Goal: Find specific page/section: Find specific page/section

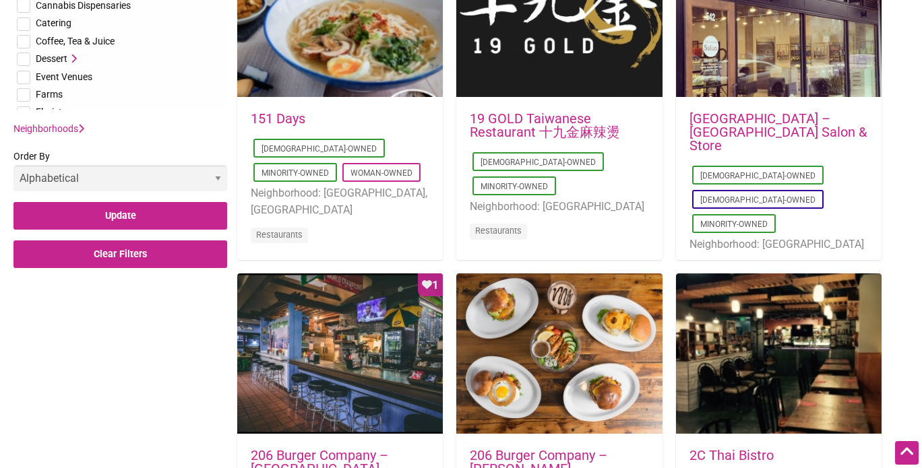
scroll to position [645, 0]
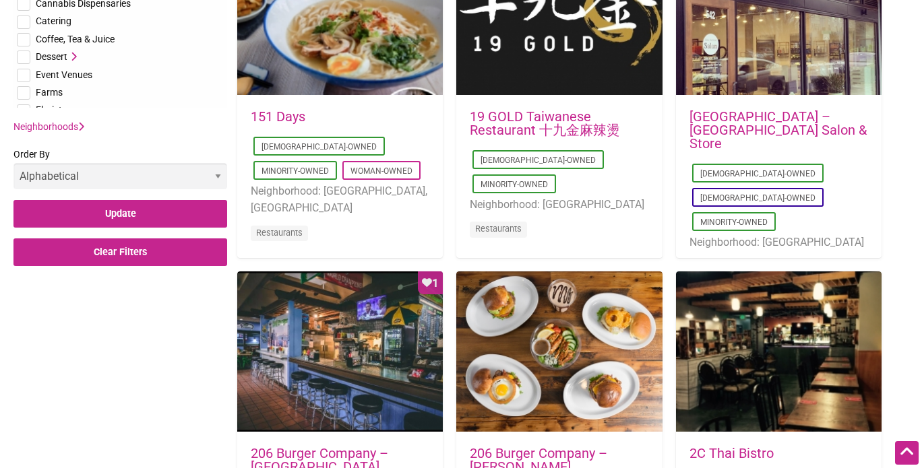
click at [81, 126] on icon at bounding box center [81, 126] width 6 height 9
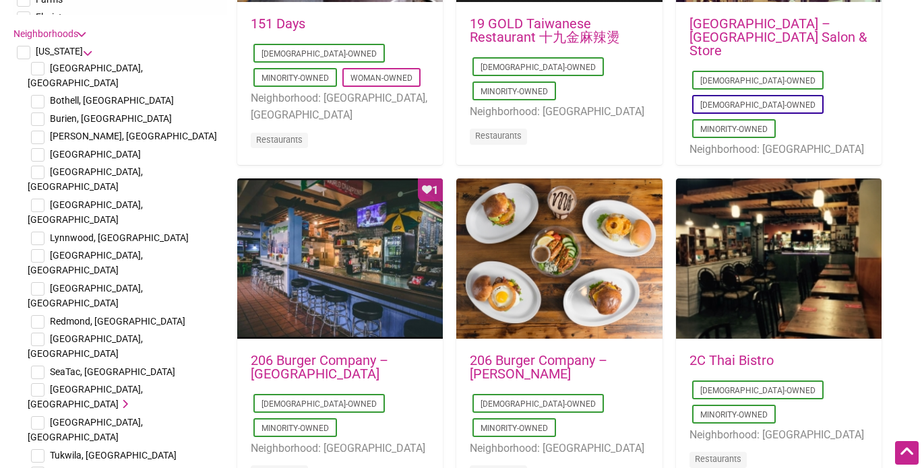
scroll to position [736, 0]
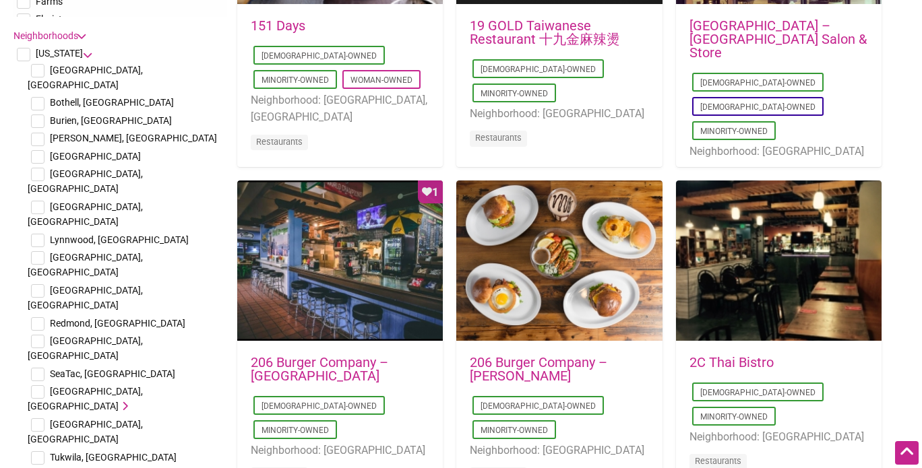
click at [51, 386] on span "[GEOGRAPHIC_DATA], [GEOGRAPHIC_DATA]" at bounding box center [85, 399] width 115 height 26
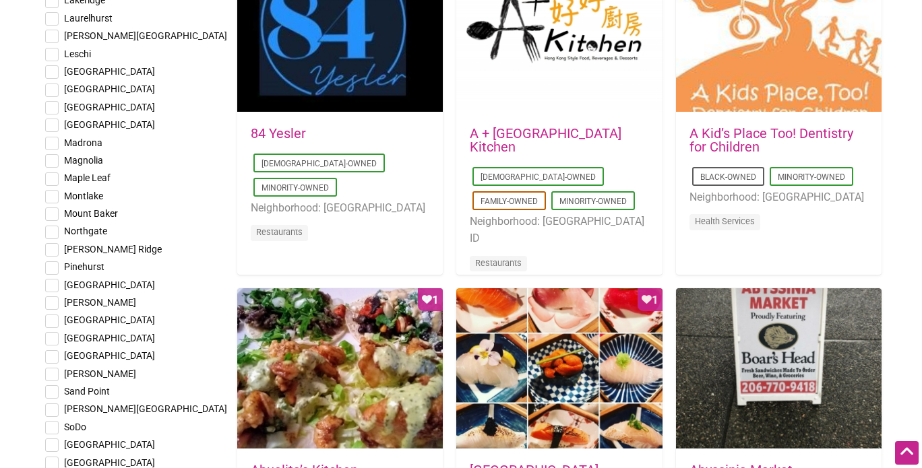
scroll to position [1693, 0]
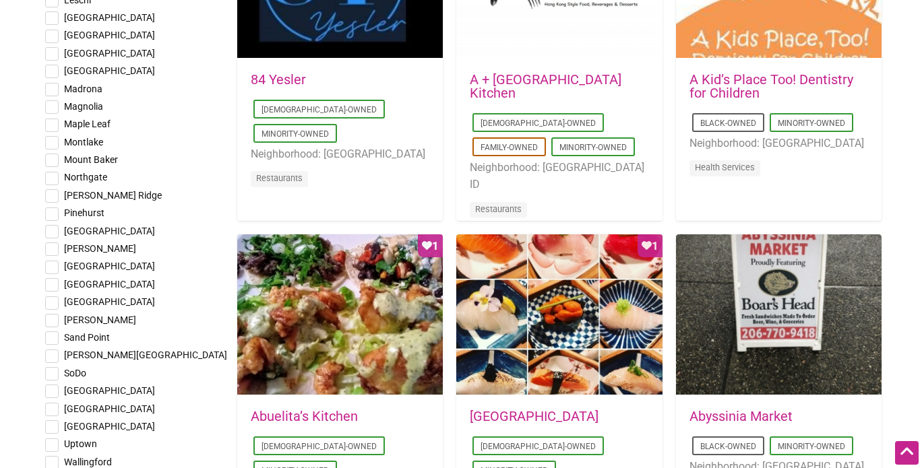
click at [54, 385] on input "checkbox" at bounding box center [51, 391] width 13 height 13
checkbox input "true"
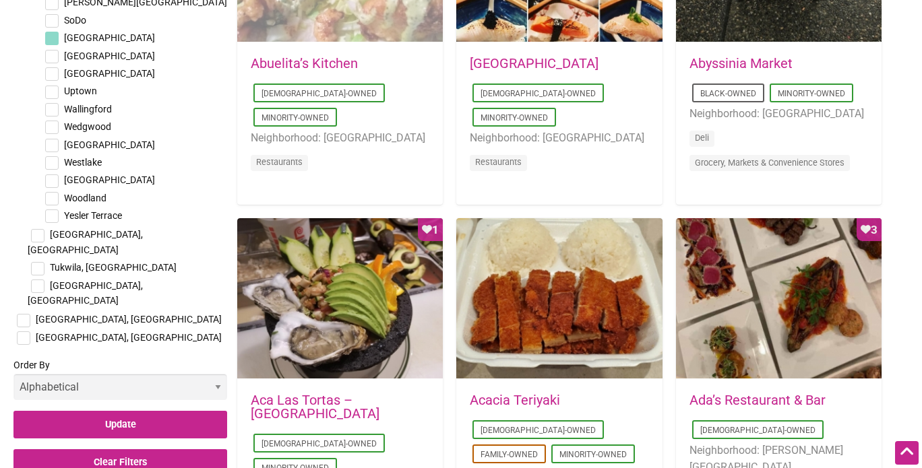
scroll to position [2046, 0]
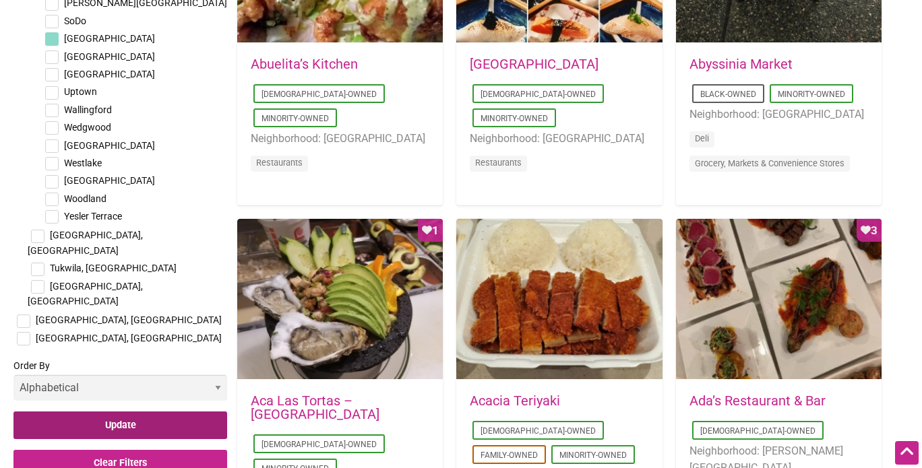
click at [149, 412] on input "Update" at bounding box center [120, 426] width 214 height 28
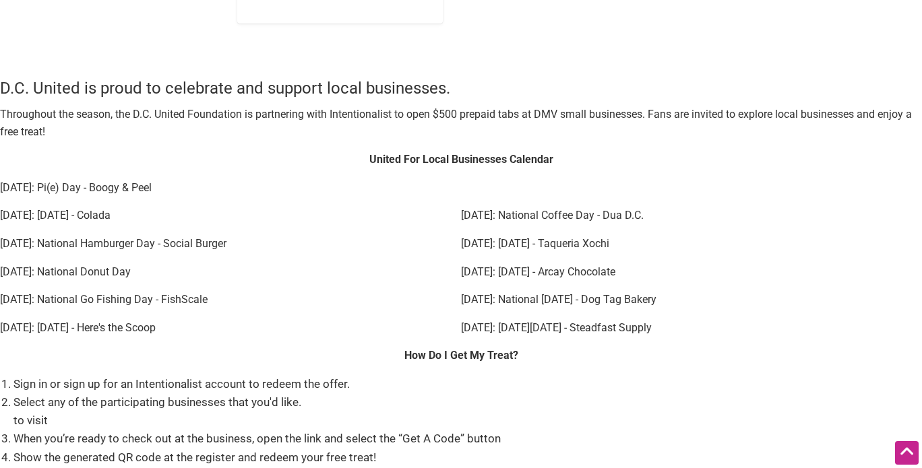
scroll to position [2967, 0]
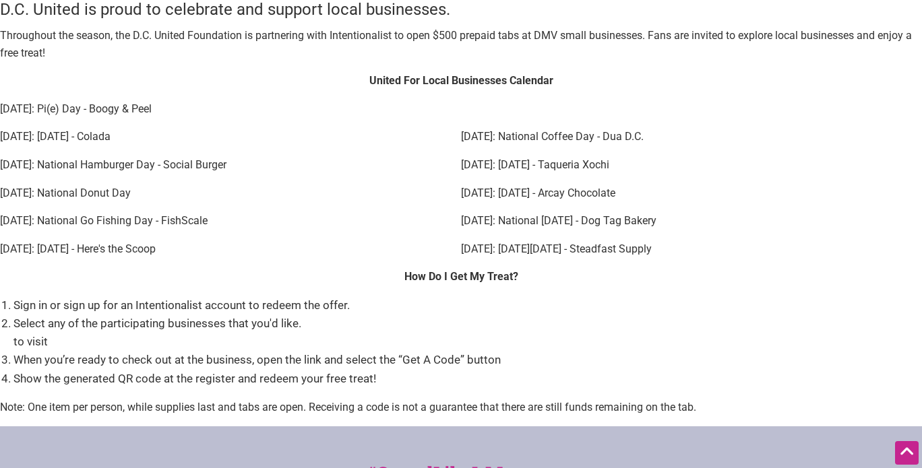
click at [485, 349] on ol "Sign in or sign up for an Intentionalist account to redeem the offer. Select an…" at bounding box center [467, 342] width 908 height 92
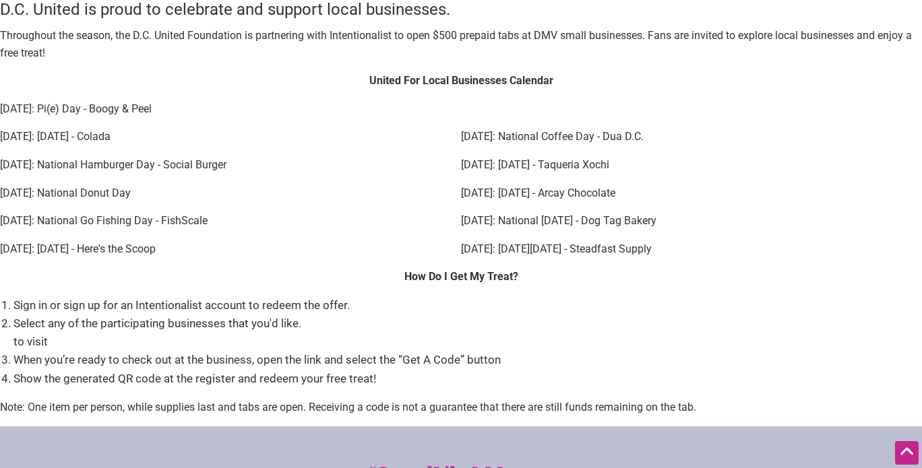
click at [485, 349] on ol "Sign in or sign up for an Intentionalist account to redeem the offer. Select an…" at bounding box center [467, 342] width 908 height 92
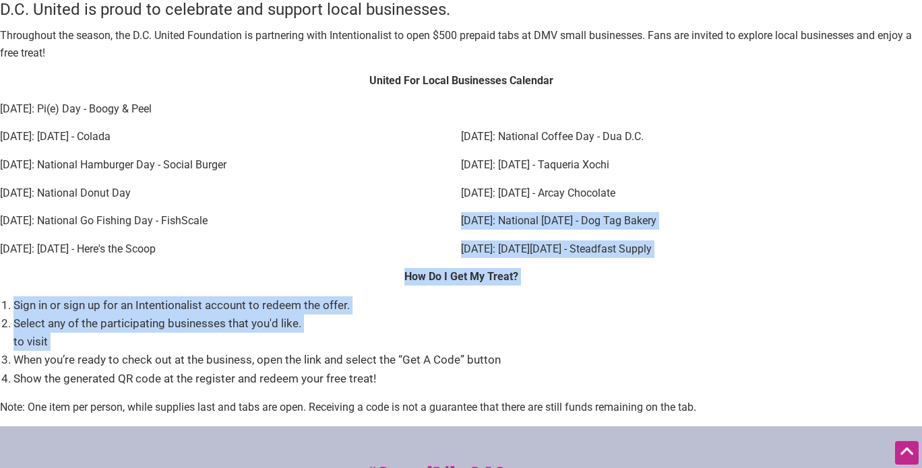
drag, startPoint x: 485, startPoint y: 349, endPoint x: 620, endPoint y: 115, distance: 270.4
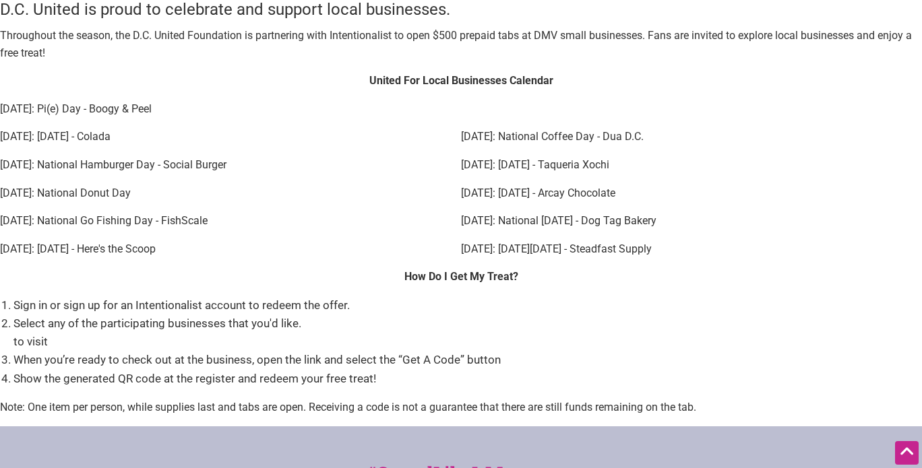
click at [620, 115] on p "[DATE]: Pi(e) Day - Boogy & Peel" at bounding box center [461, 109] width 922 height 18
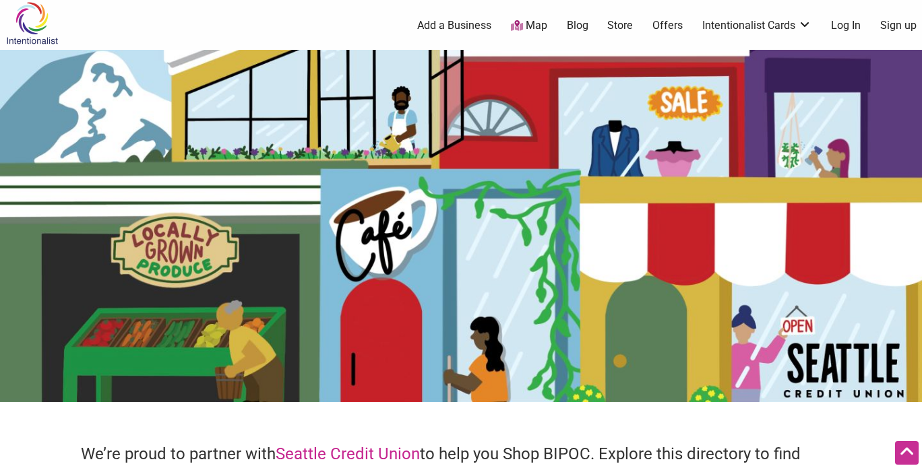
scroll to position [0, 0]
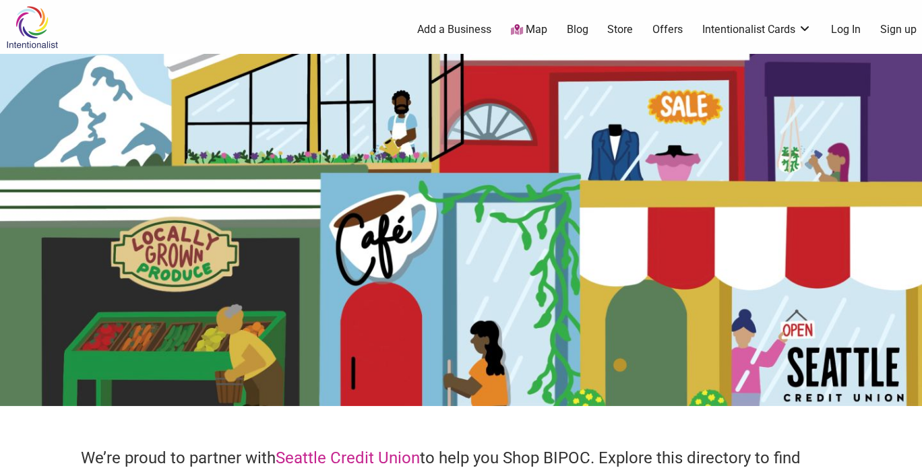
click at [524, 28] on link "Map" at bounding box center [529, 29] width 36 height 15
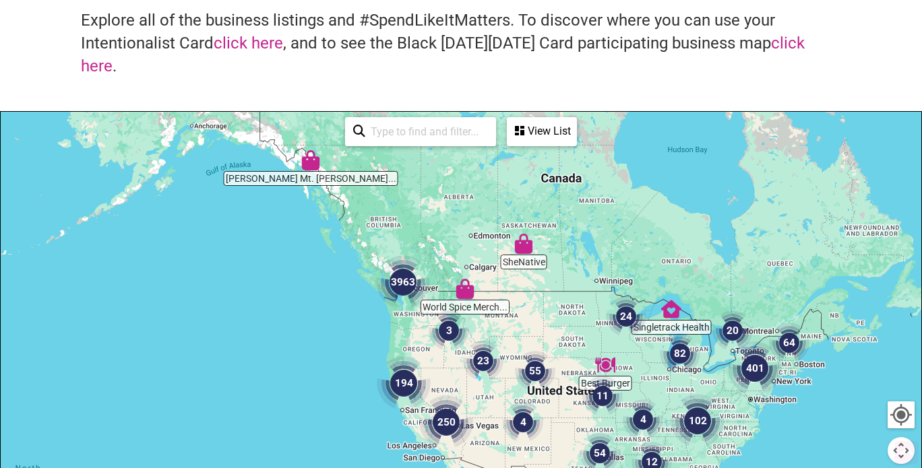
scroll to position [96, 0]
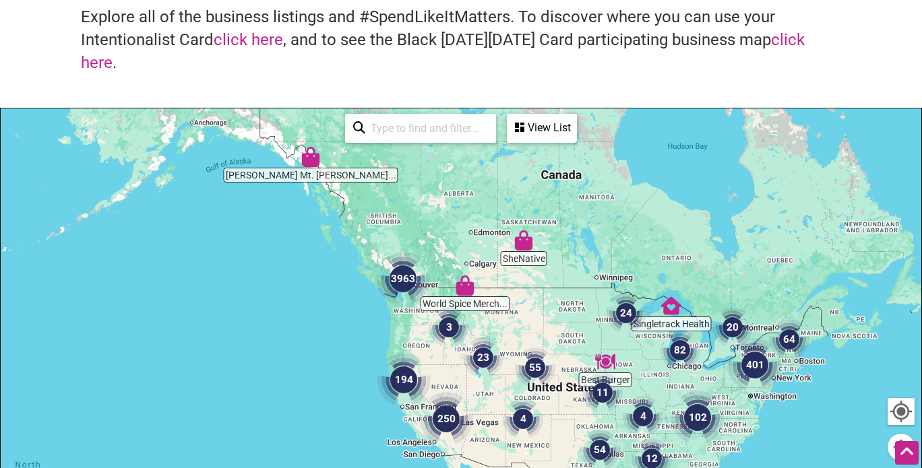
click at [396, 292] on img "3963" at bounding box center [403, 279] width 65 height 65
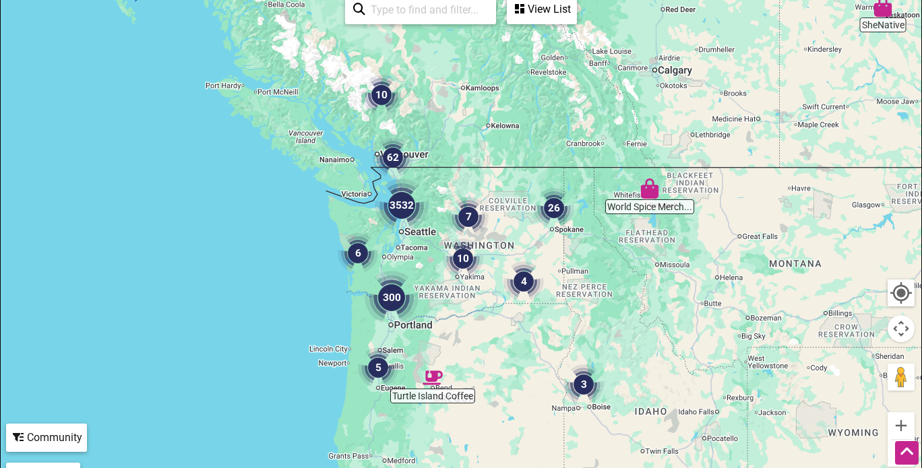
scroll to position [208, 0]
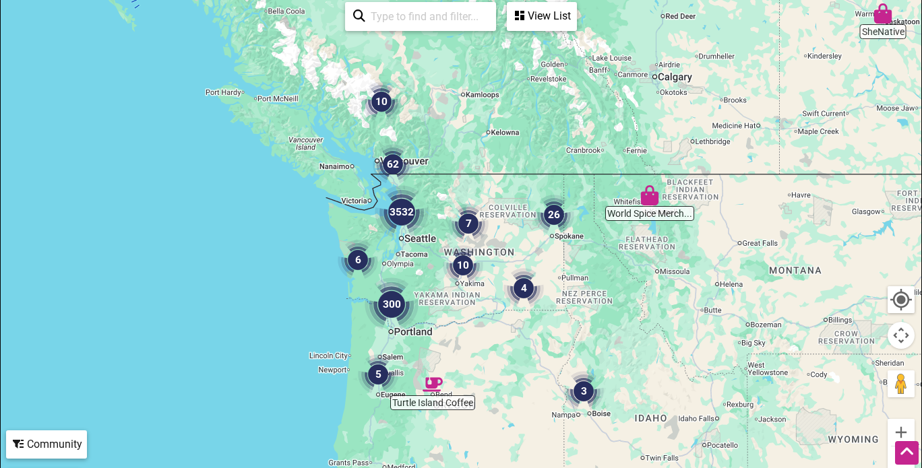
click at [391, 209] on img "3532" at bounding box center [401, 212] width 65 height 65
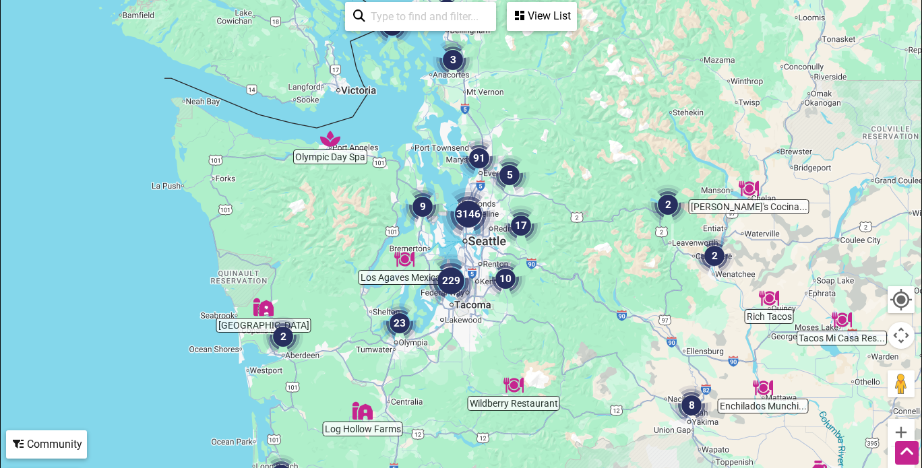
click at [470, 222] on img "3146" at bounding box center [468, 214] width 65 height 65
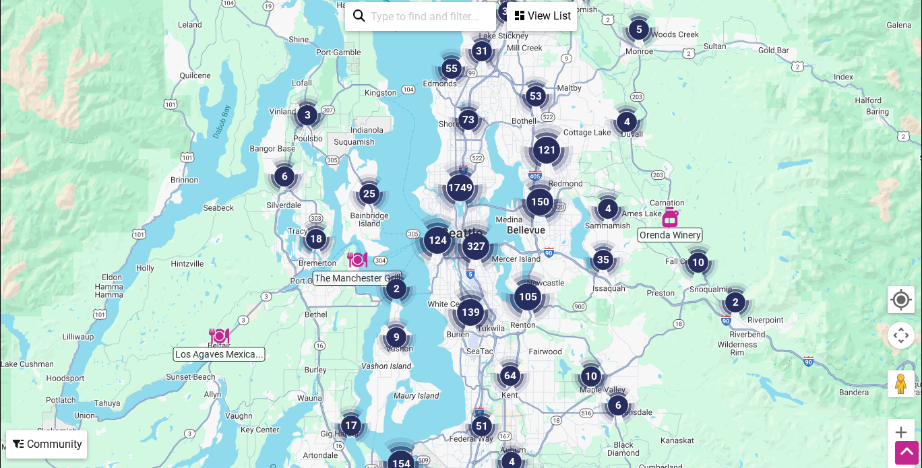
click at [470, 222] on img "327" at bounding box center [475, 246] width 65 height 65
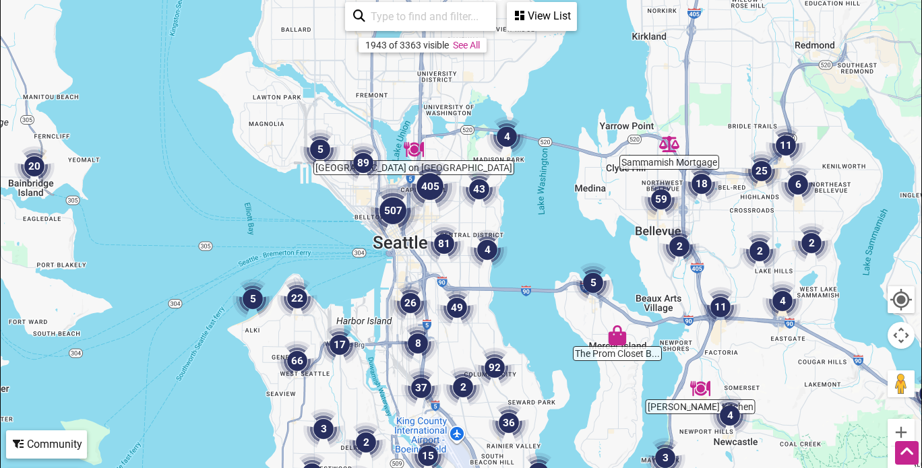
drag, startPoint x: 478, startPoint y: 177, endPoint x: 491, endPoint y: 334, distance: 156.9
click at [491, 334] on div "To navigate, press the arrow keys." at bounding box center [461, 259] width 920 height 524
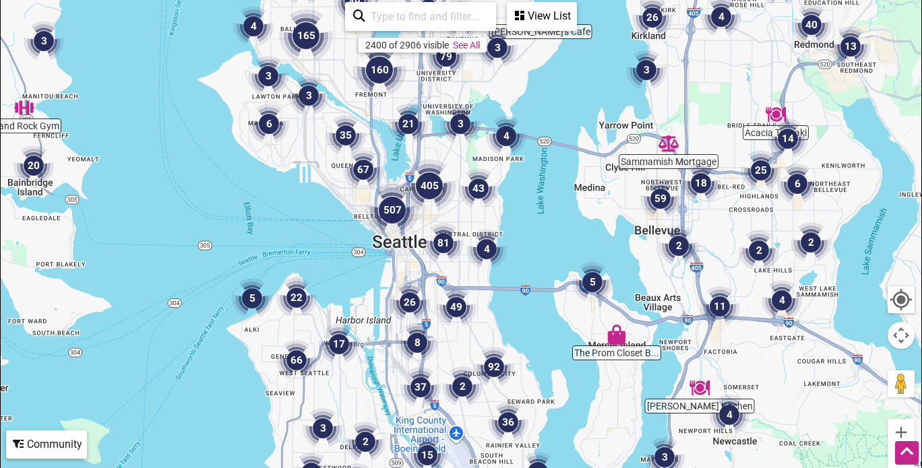
click at [395, 208] on img "507" at bounding box center [392, 210] width 65 height 65
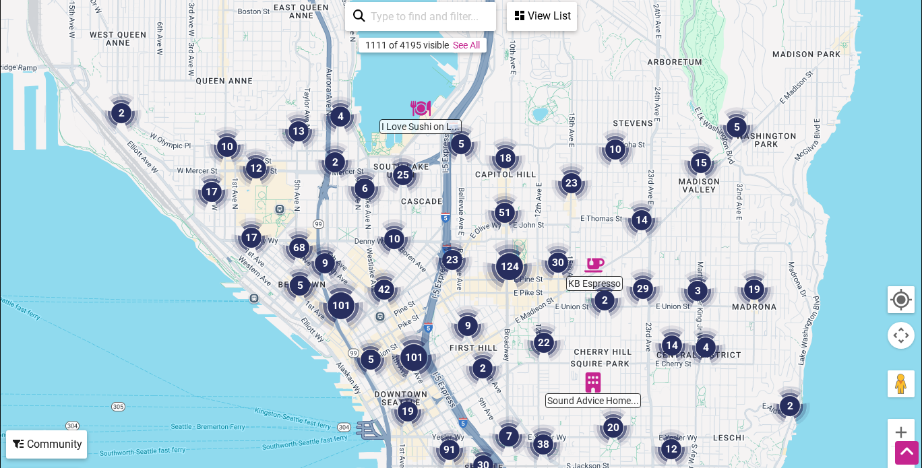
drag, startPoint x: 460, startPoint y: 243, endPoint x: 368, endPoint y: 354, distance: 144.1
click at [368, 354] on img "5" at bounding box center [370, 359] width 51 height 51
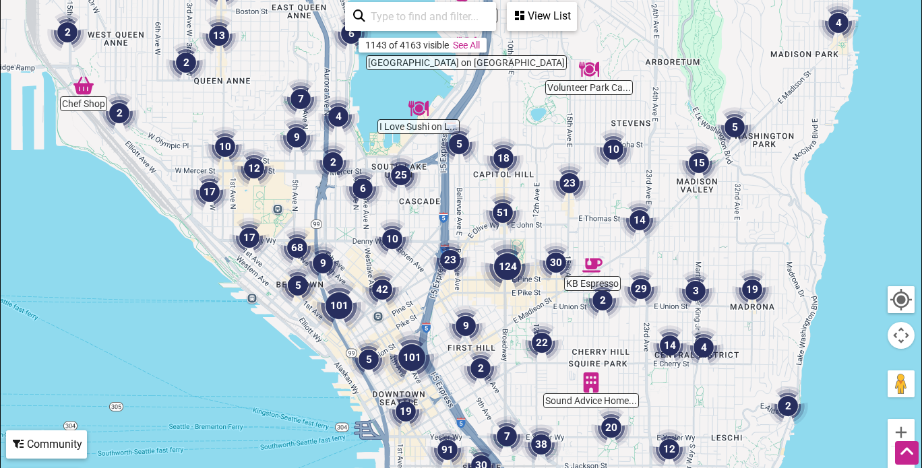
click at [402, 181] on img "25" at bounding box center [400, 175] width 51 height 51
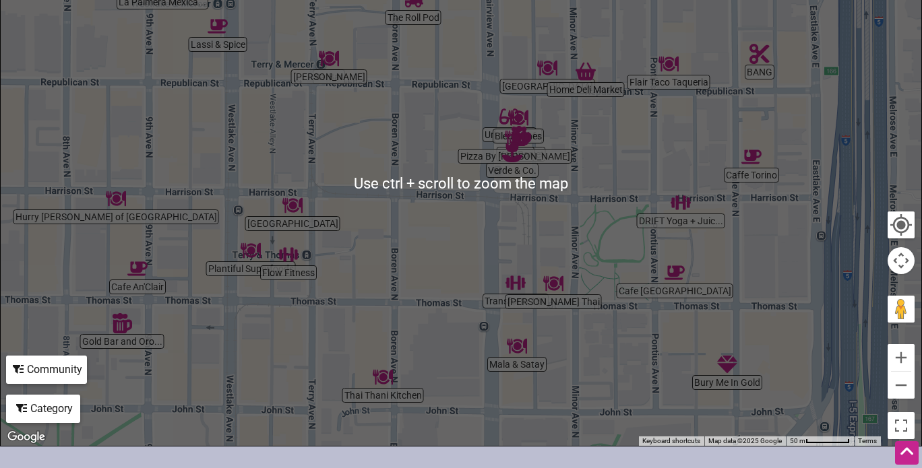
scroll to position [284, 0]
click at [912, 385] on button "Zoom out" at bounding box center [900, 384] width 27 height 27
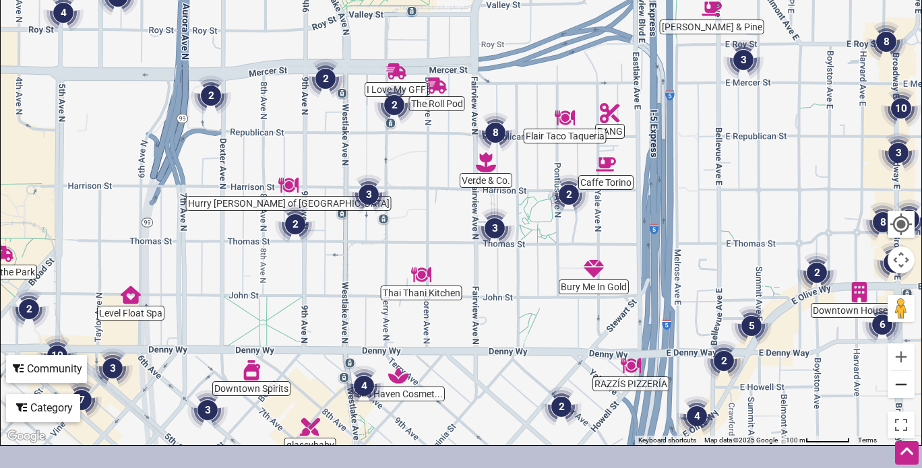
click at [912, 386] on button "Zoom out" at bounding box center [900, 384] width 27 height 27
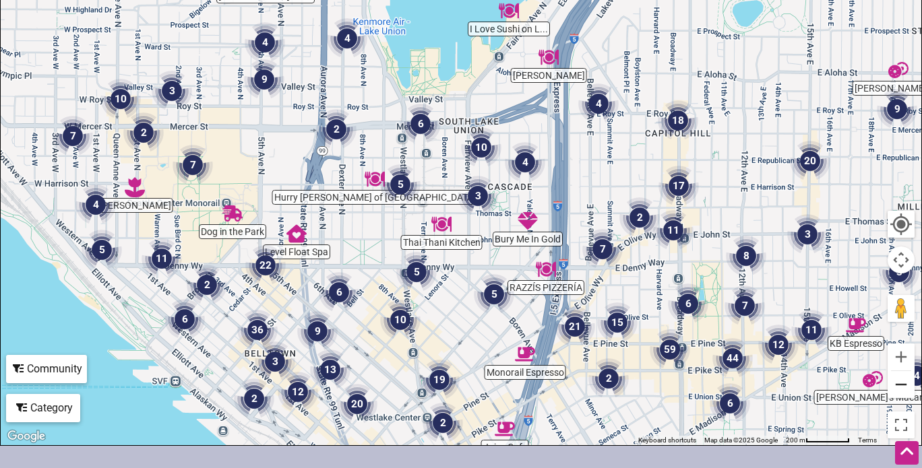
click at [912, 386] on button "Zoom out" at bounding box center [900, 384] width 27 height 27
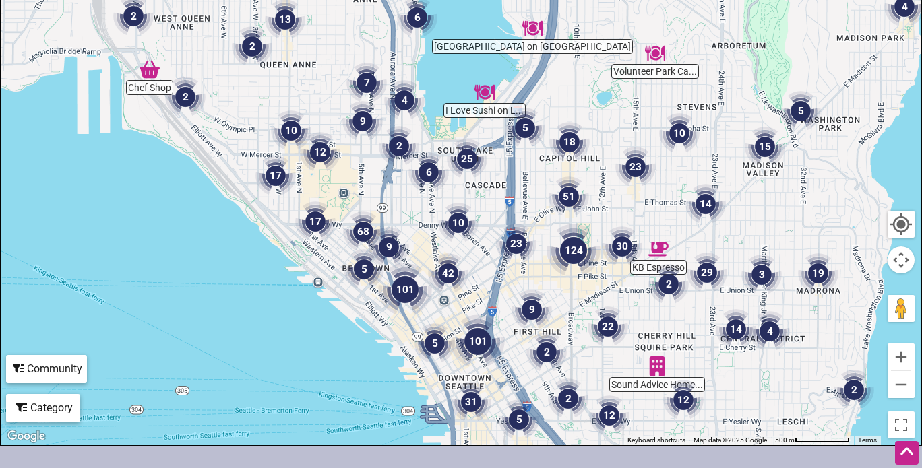
click at [60, 418] on div "Category" at bounding box center [42, 409] width 71 height 26
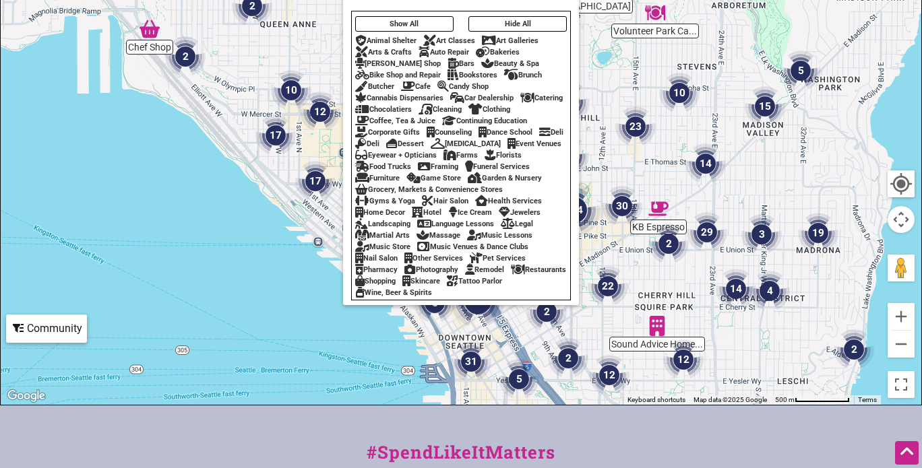
scroll to position [325, 0]
click at [67, 335] on div "Community" at bounding box center [46, 328] width 78 height 26
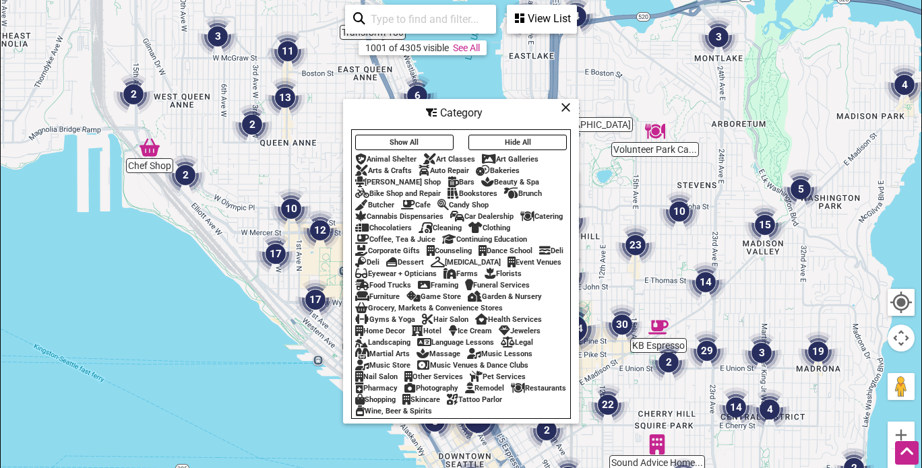
scroll to position [206, 0]
click at [561, 106] on icon at bounding box center [566, 106] width 10 height 1
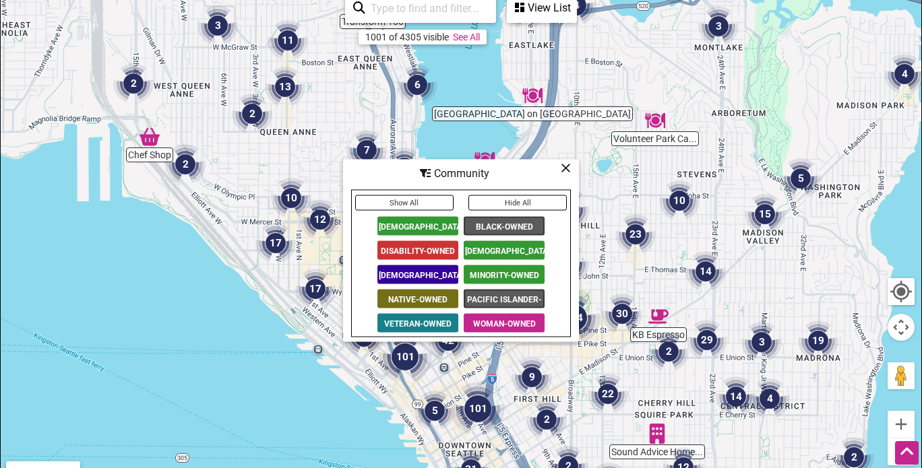
scroll to position [217, 0]
click at [569, 174] on div "Community" at bounding box center [460, 173] width 233 height 26
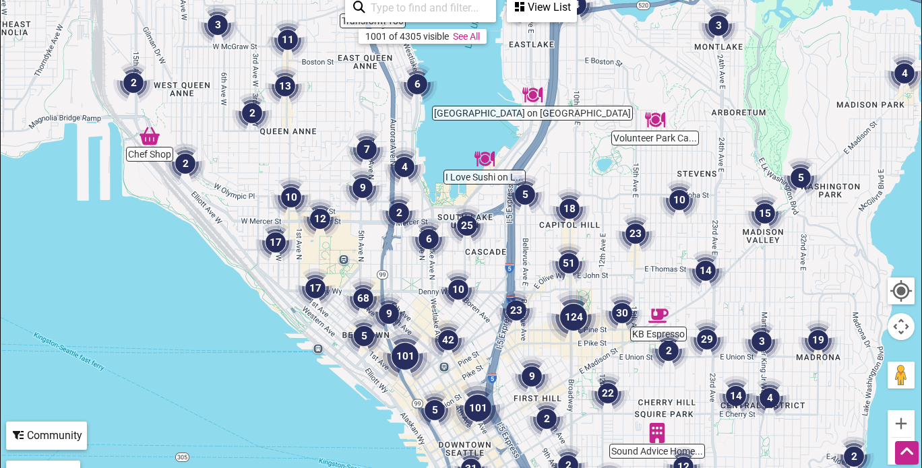
click at [66, 441] on div "Community" at bounding box center [46, 436] width 78 height 26
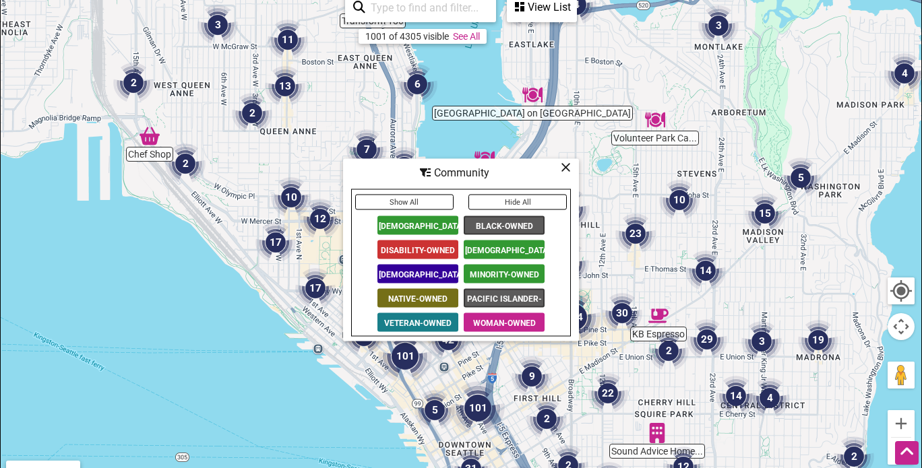
click at [486, 323] on span "Woman-Owned" at bounding box center [504, 322] width 81 height 19
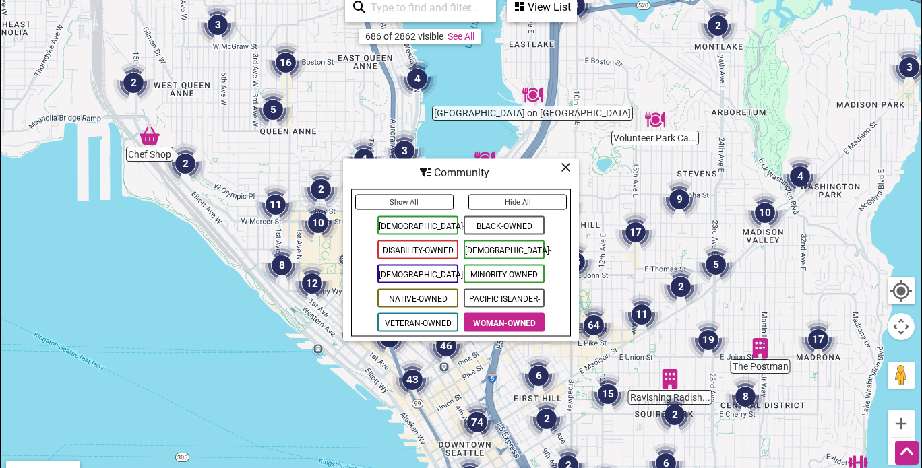
click at [438, 223] on span "[DEMOGRAPHIC_DATA]-Owned" at bounding box center [417, 225] width 81 height 19
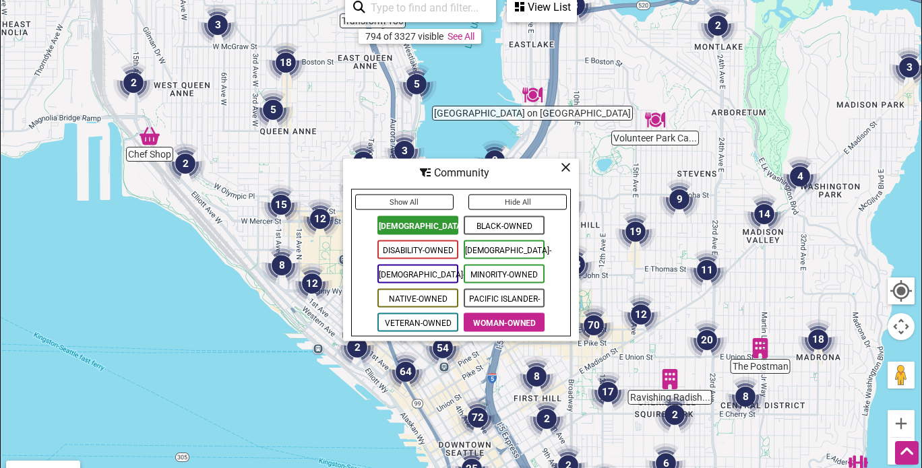
click at [504, 228] on span "Black-Owned" at bounding box center [504, 225] width 81 height 19
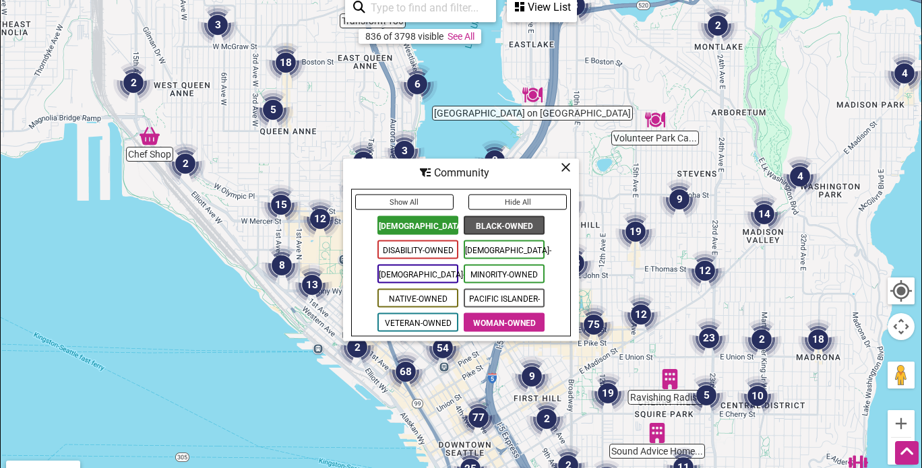
click at [495, 255] on span "[DEMOGRAPHIC_DATA]-Owned" at bounding box center [504, 249] width 81 height 19
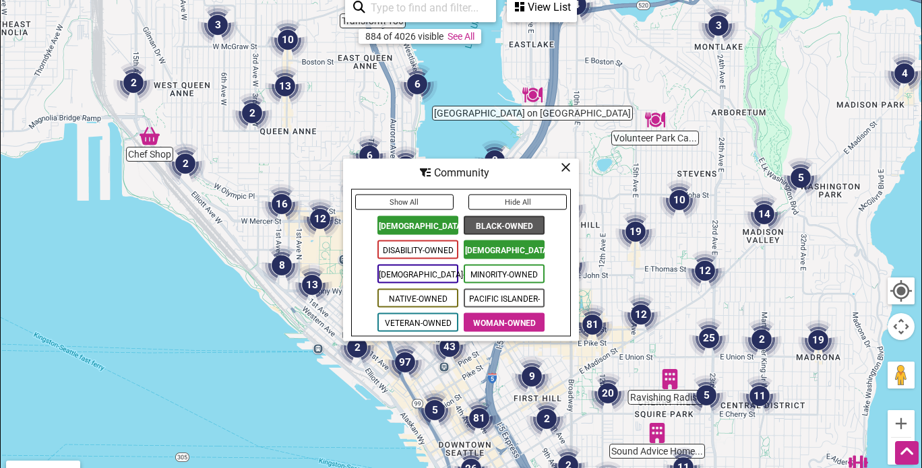
click at [435, 247] on span "Disability-Owned" at bounding box center [417, 249] width 81 height 19
click at [515, 318] on span "Woman-Owned" at bounding box center [504, 322] width 81 height 19
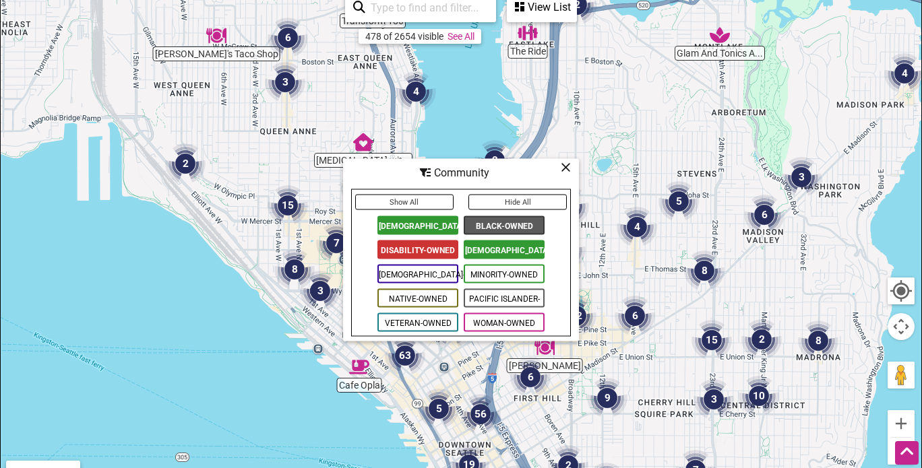
click at [499, 292] on span "Pacific Islander-Owned" at bounding box center [504, 297] width 81 height 19
click at [491, 266] on span "Minority-Owned" at bounding box center [504, 273] width 81 height 19
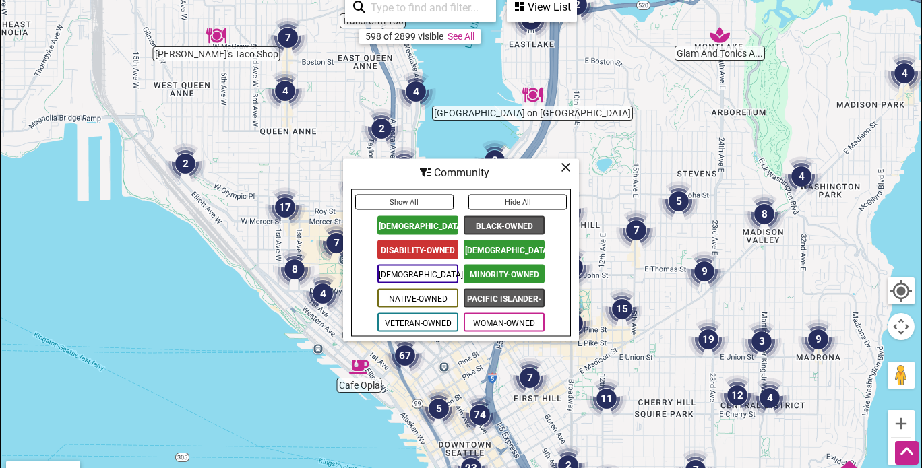
click at [440, 288] on span "Native-Owned" at bounding box center [417, 297] width 81 height 19
click at [437, 316] on span "Veteran-Owned" at bounding box center [417, 322] width 81 height 19
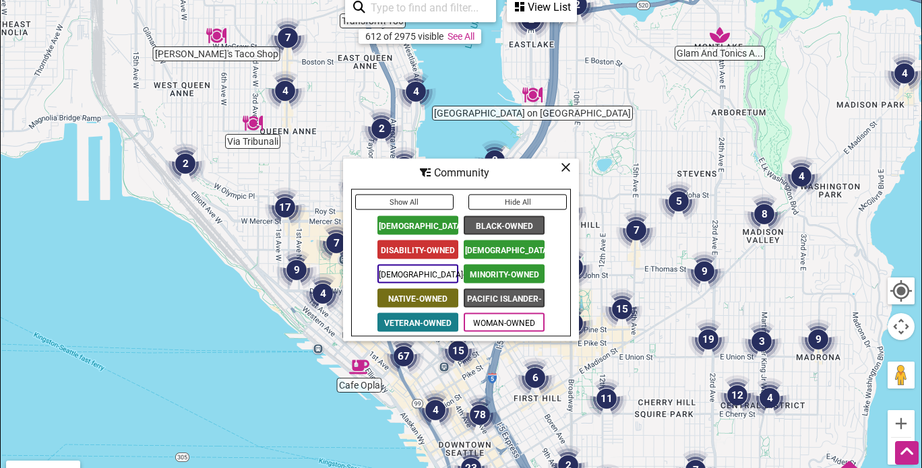
click at [567, 167] on icon at bounding box center [566, 166] width 10 height 1
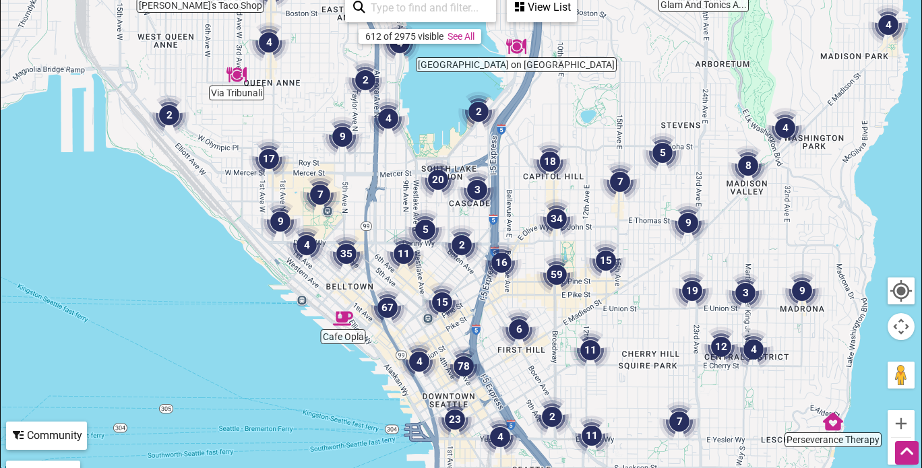
drag, startPoint x: 538, startPoint y: 231, endPoint x: 513, endPoint y: 170, distance: 65.9
click at [513, 170] on div "To navigate, press the arrow keys." at bounding box center [461, 250] width 920 height 524
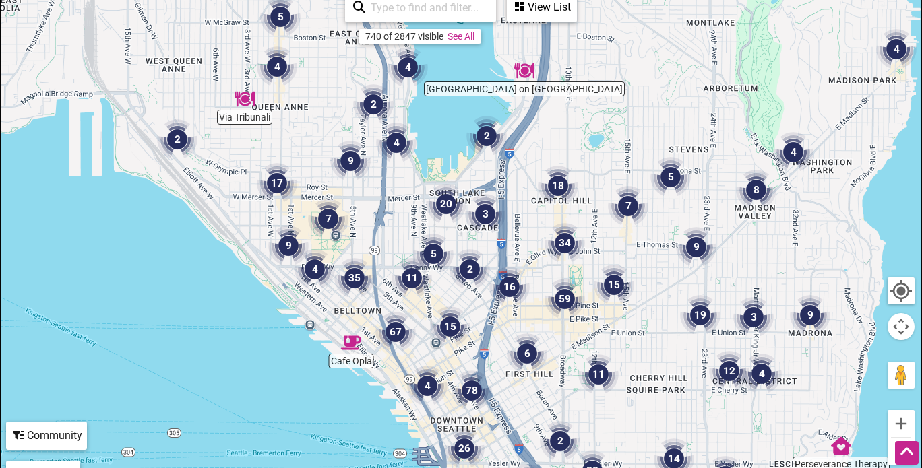
drag, startPoint x: 619, startPoint y: 121, endPoint x: 633, endPoint y: 169, distance: 50.1
click at [633, 169] on div "To navigate, press the arrow keys." at bounding box center [461, 250] width 920 height 524
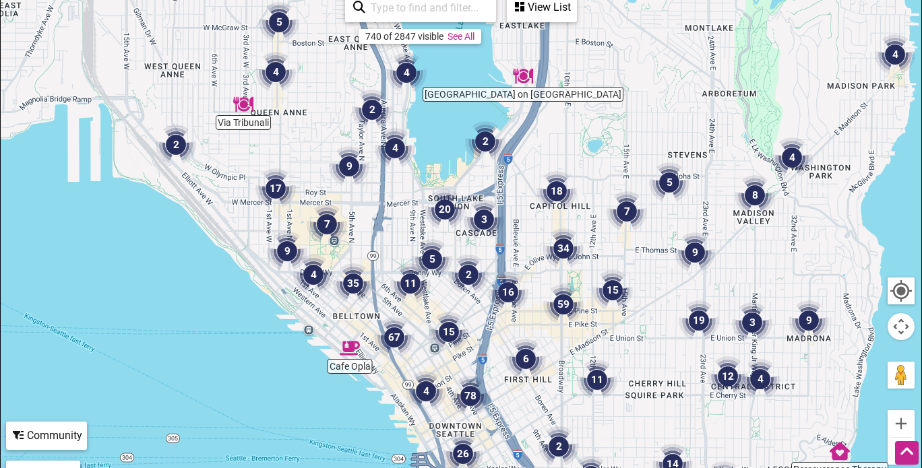
click at [633, 169] on div "To navigate, press the arrow keys." at bounding box center [461, 250] width 920 height 524
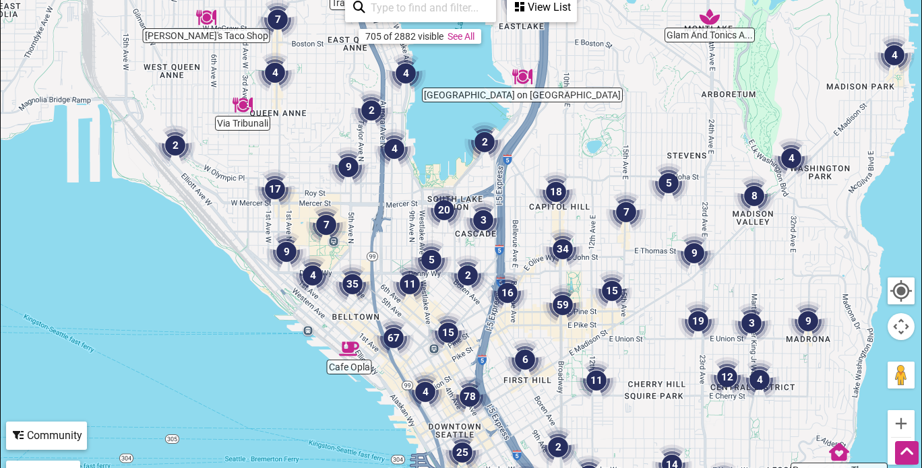
click at [391, 339] on img "67" at bounding box center [393, 338] width 51 height 51
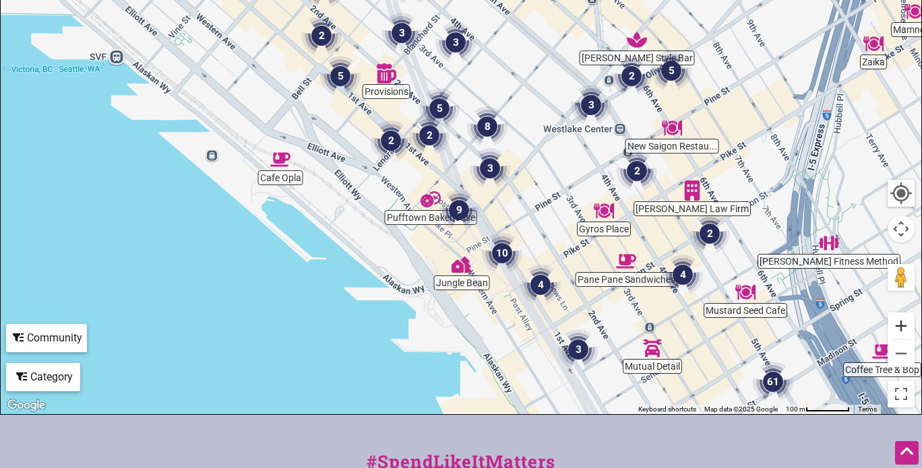
scroll to position [317, 0]
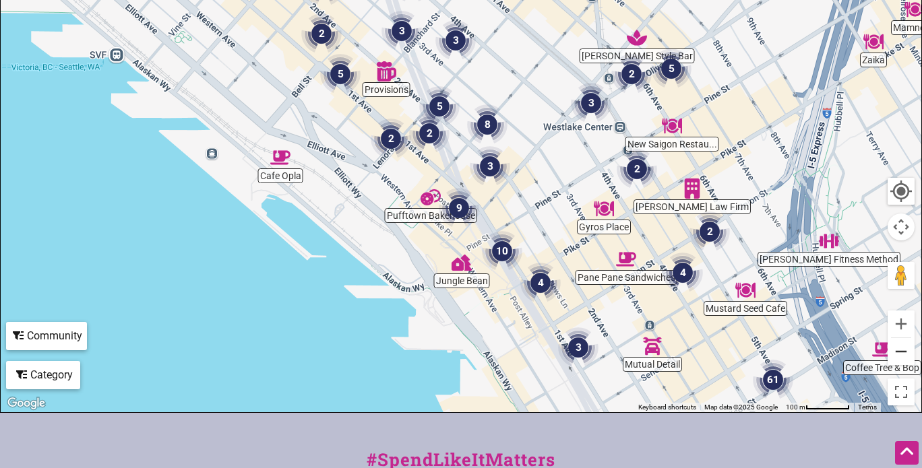
click at [898, 356] on button "Zoom out" at bounding box center [900, 351] width 27 height 27
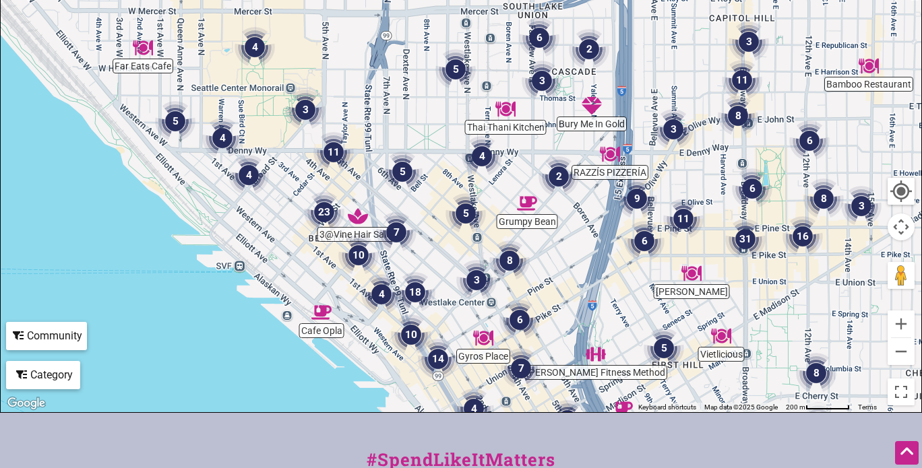
drag, startPoint x: 714, startPoint y: 197, endPoint x: 660, endPoint y: 358, distance: 169.2
click at [660, 358] on img "5" at bounding box center [663, 348] width 51 height 51
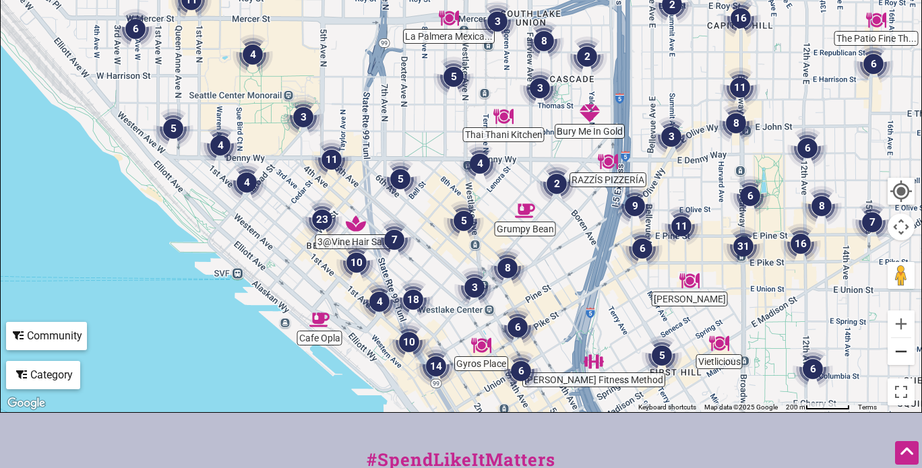
click at [891, 358] on button "Zoom out" at bounding box center [900, 351] width 27 height 27
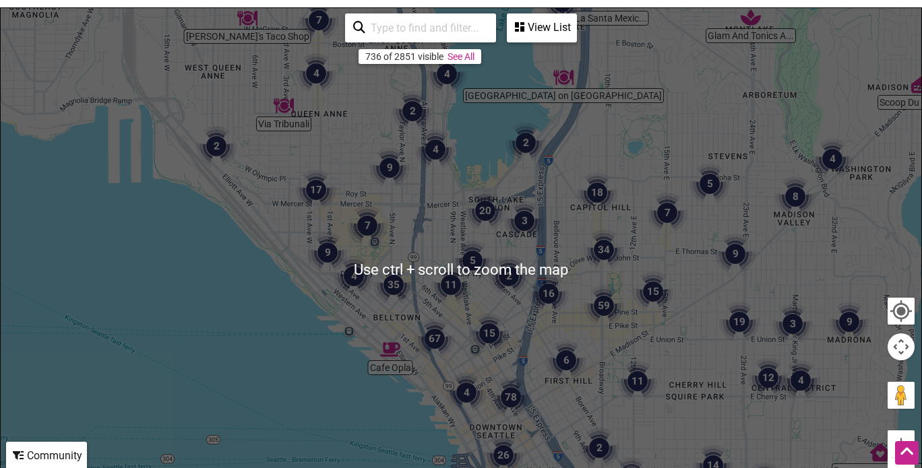
scroll to position [196, 0]
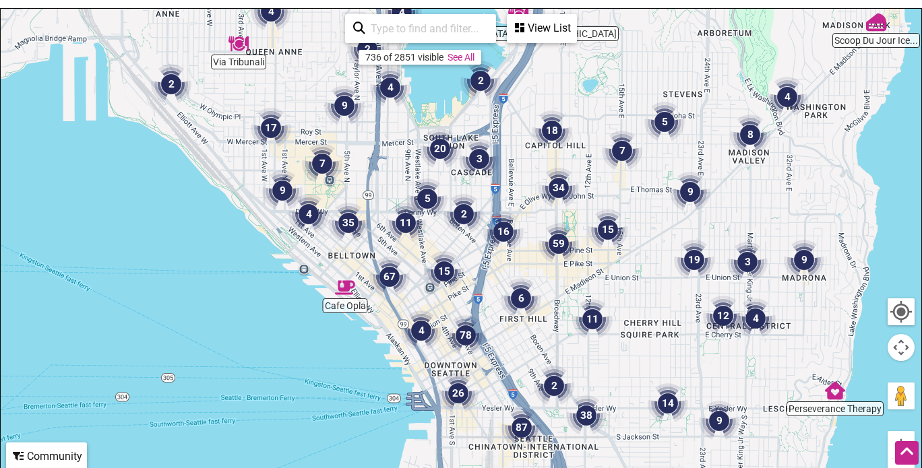
drag, startPoint x: 684, startPoint y: 258, endPoint x: 639, endPoint y: 193, distance: 79.0
click at [639, 193] on div "To navigate, press the arrow keys." at bounding box center [461, 271] width 920 height 524
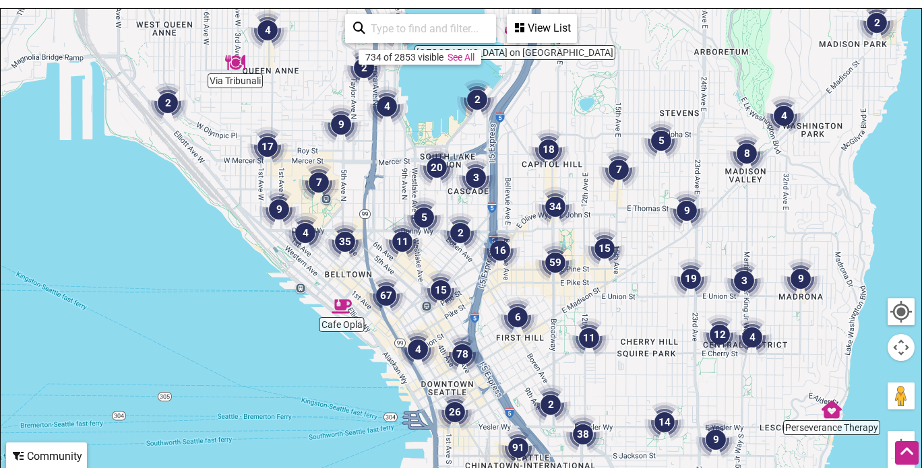
drag, startPoint x: 507, startPoint y: 223, endPoint x: 504, endPoint y: 241, distance: 17.8
click at [504, 241] on img "16" at bounding box center [499, 250] width 51 height 51
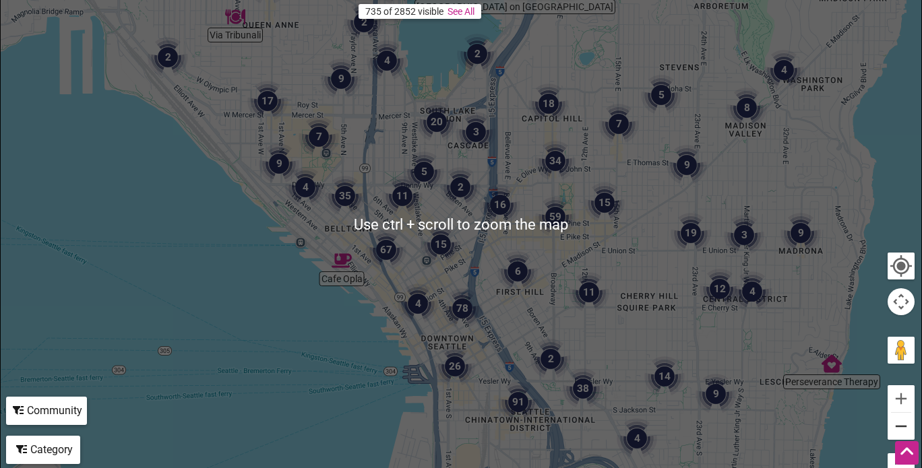
click at [903, 436] on button "Zoom out" at bounding box center [900, 426] width 27 height 27
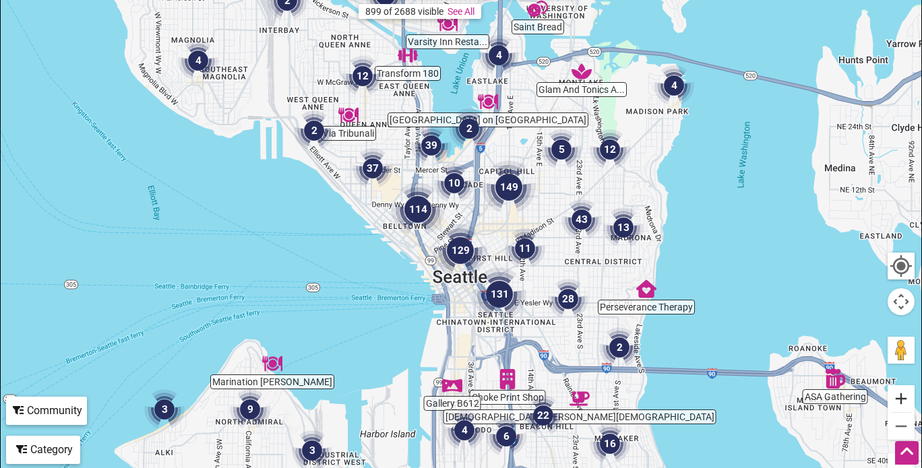
click at [895, 408] on button "Zoom in" at bounding box center [900, 398] width 27 height 27
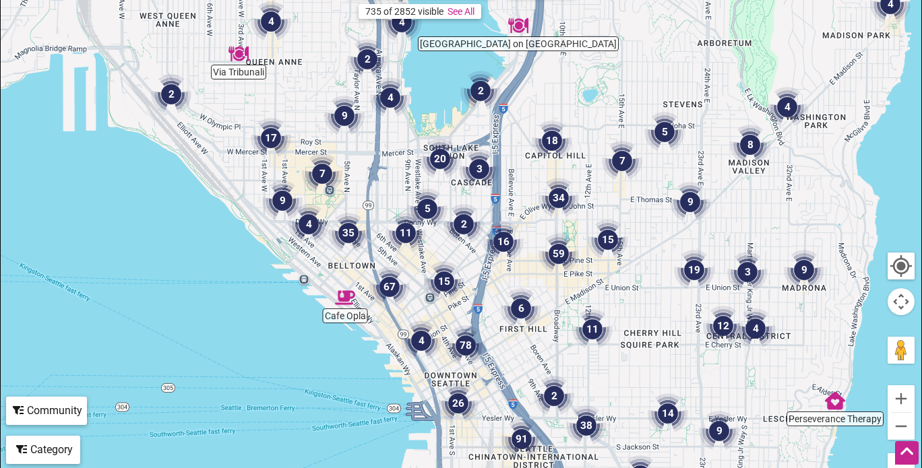
drag, startPoint x: 639, startPoint y: 262, endPoint x: 642, endPoint y: 301, distance: 39.2
click at [642, 301] on div "To navigate, press the arrow keys." at bounding box center [461, 225] width 920 height 524
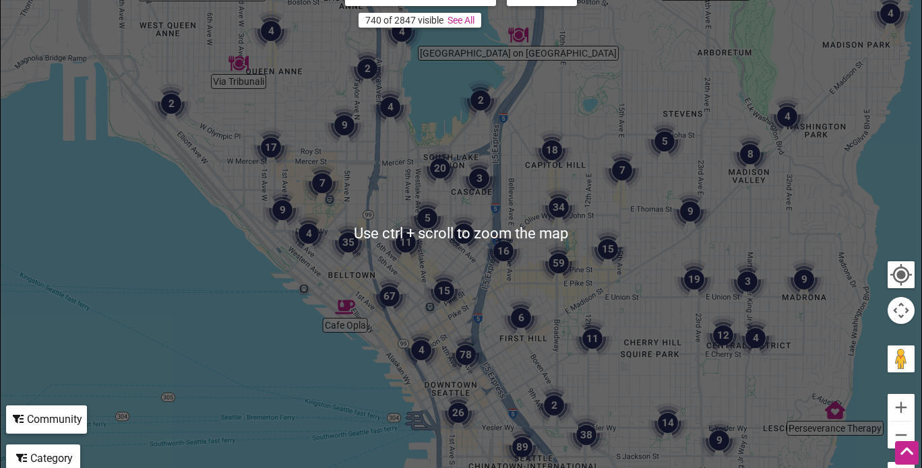
scroll to position [232, 0]
click at [769, 92] on img "4" at bounding box center [786, 117] width 51 height 51
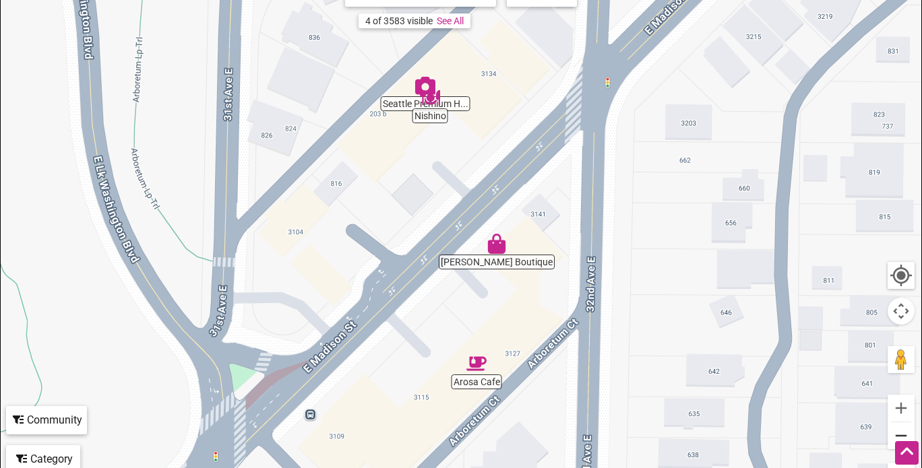
click at [904, 435] on button "Zoom out" at bounding box center [900, 435] width 27 height 27
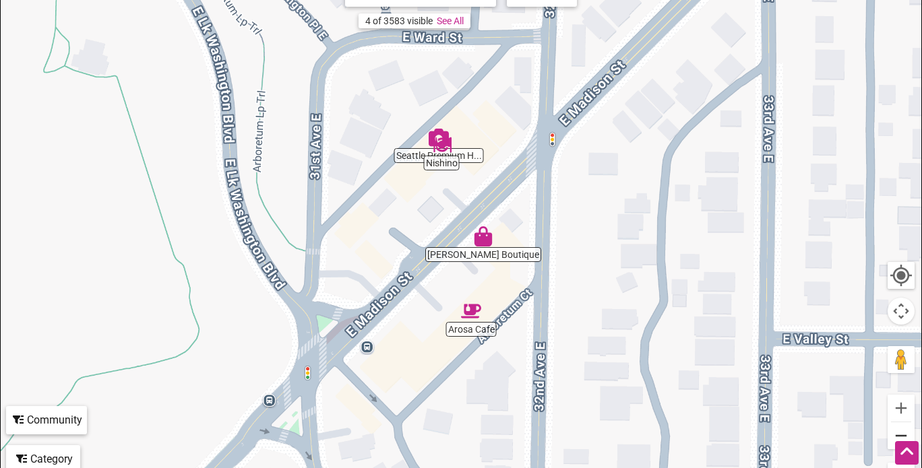
click at [904, 435] on button "Zoom out" at bounding box center [900, 435] width 27 height 27
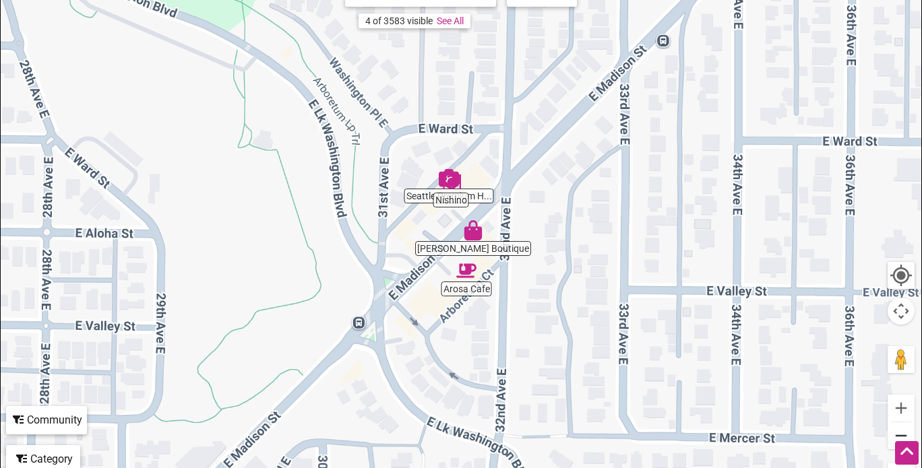
click at [904, 435] on button "Zoom out" at bounding box center [900, 435] width 27 height 27
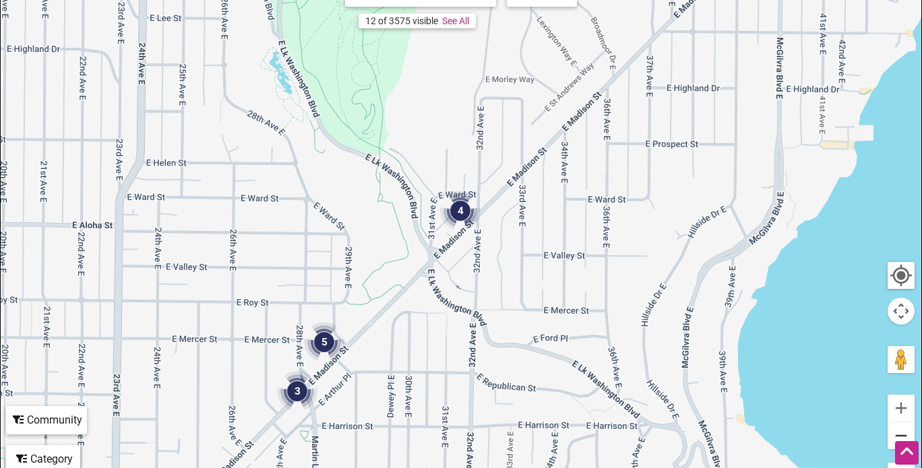
click at [904, 435] on button "Zoom out" at bounding box center [900, 435] width 27 height 27
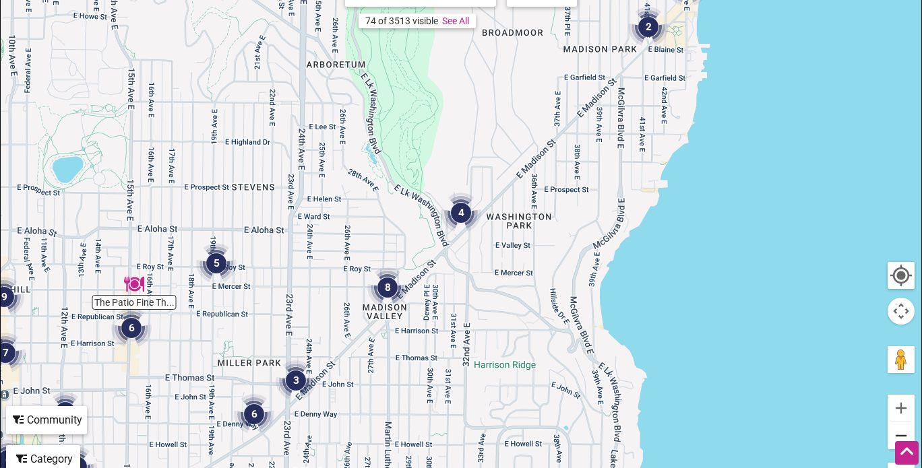
click at [904, 435] on button "Zoom out" at bounding box center [900, 435] width 27 height 27
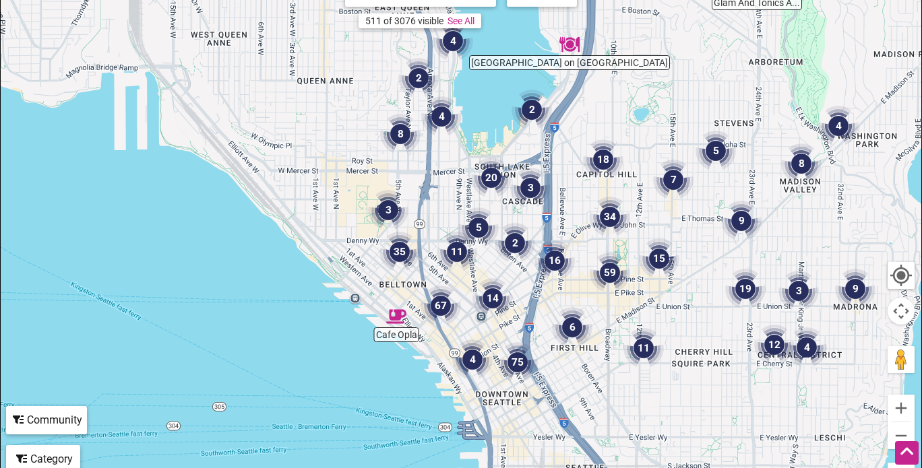
drag, startPoint x: 367, startPoint y: 303, endPoint x: 791, endPoint y: 181, distance: 441.5
click at [767, 195] on img "9" at bounding box center [741, 220] width 51 height 51
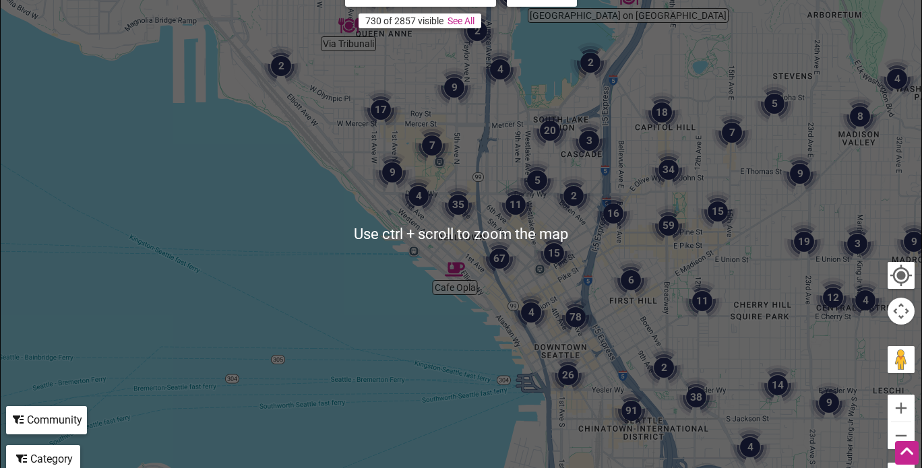
scroll to position [234, 0]
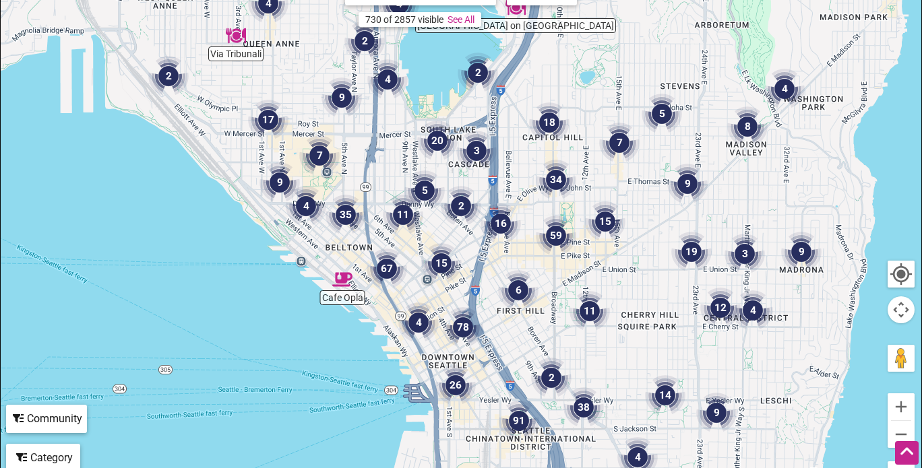
drag, startPoint x: 763, startPoint y: 121, endPoint x: 645, endPoint y: 134, distance: 118.0
click at [645, 134] on img "5" at bounding box center [661, 113] width 51 height 51
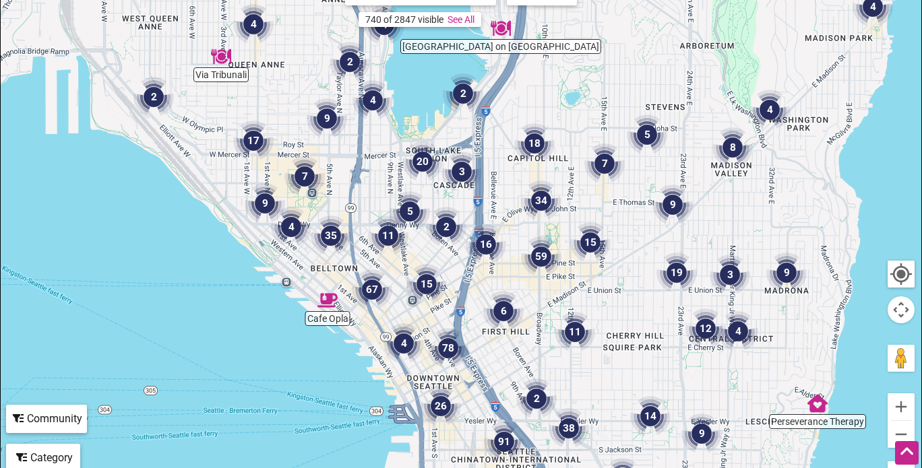
drag, startPoint x: 582, startPoint y: 111, endPoint x: 572, endPoint y: 131, distance: 22.6
click at [572, 131] on div "To navigate, press the arrow keys." at bounding box center [461, 233] width 920 height 524
